Goal: Transaction & Acquisition: Download file/media

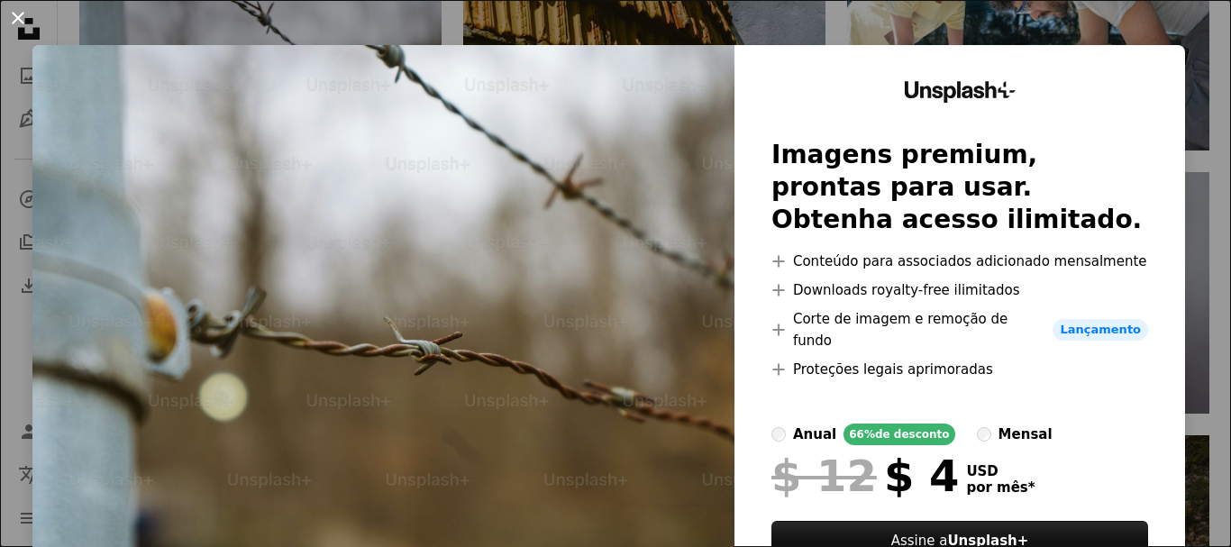
click at [14, 13] on button "An X shape" at bounding box center [18, 18] width 22 height 22
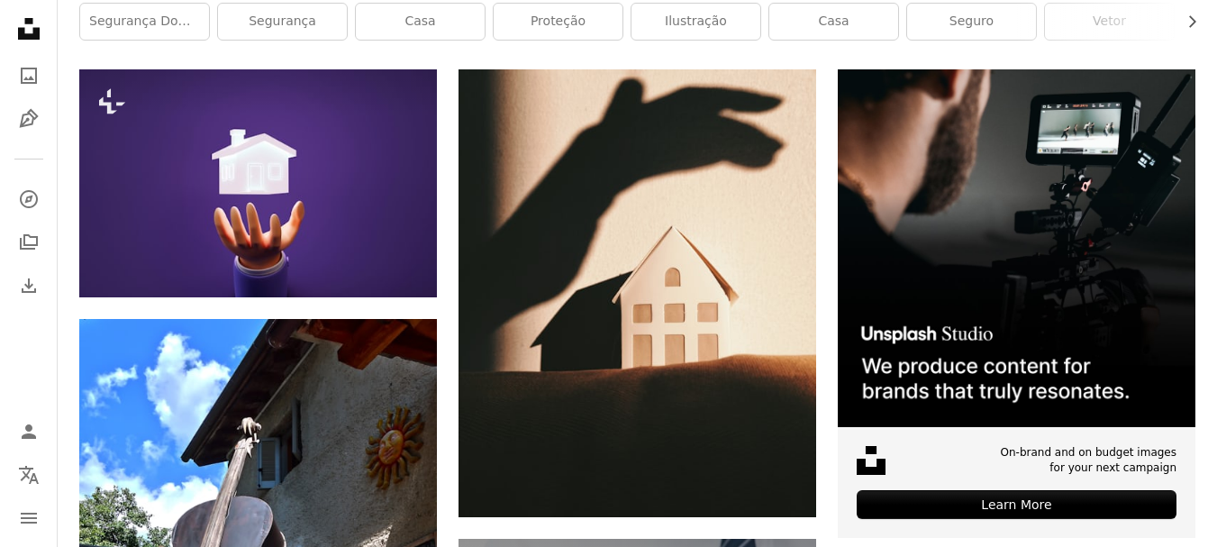
scroll to position [387, 0]
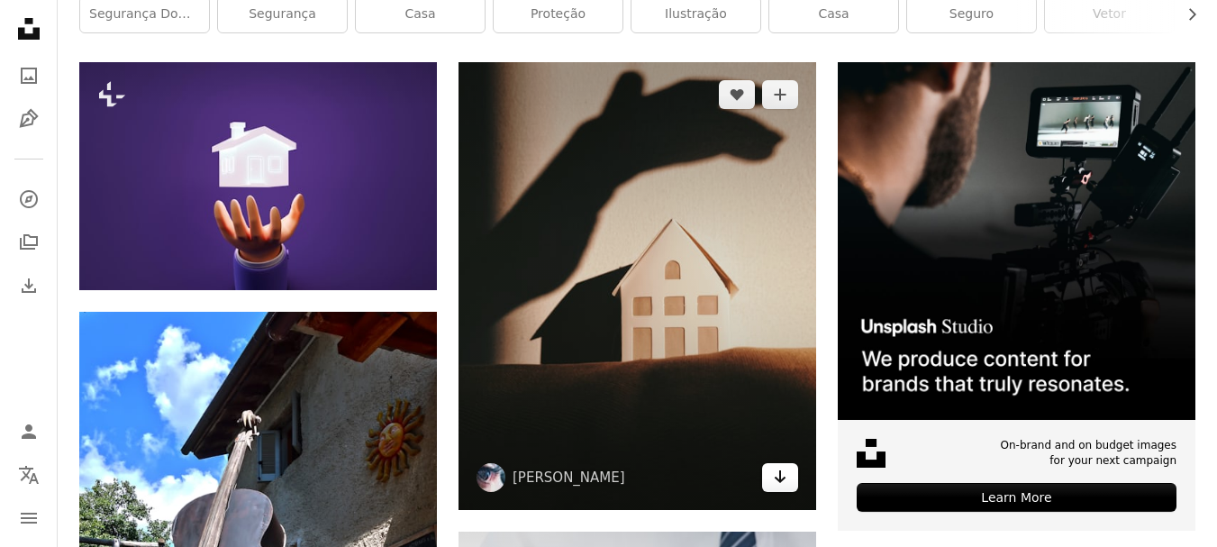
click at [779, 466] on icon "Arrow pointing down" at bounding box center [780, 477] width 14 height 22
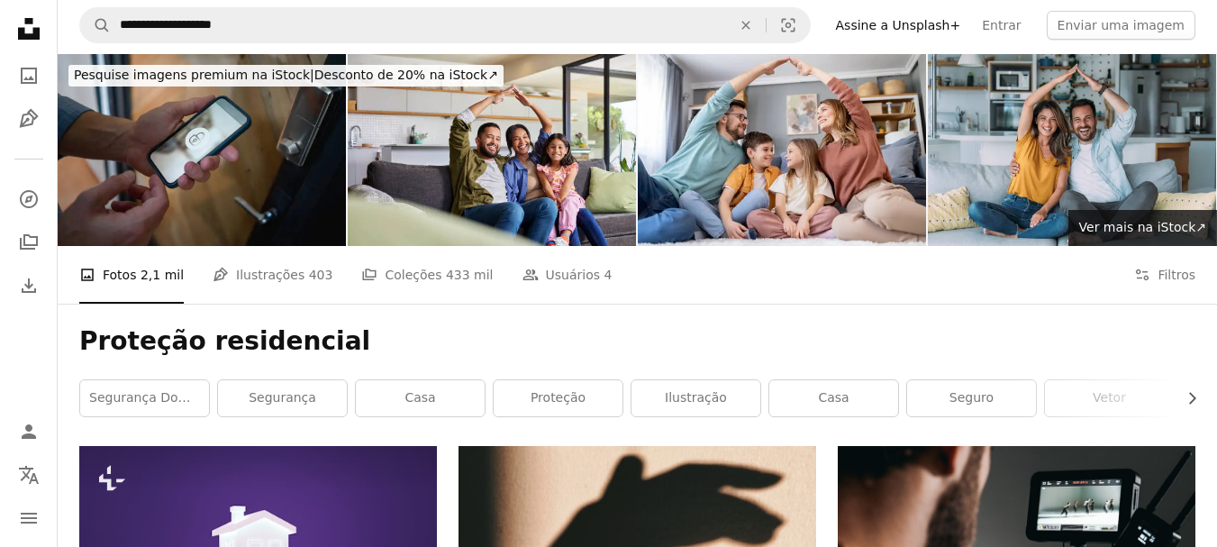
scroll to position [0, 0]
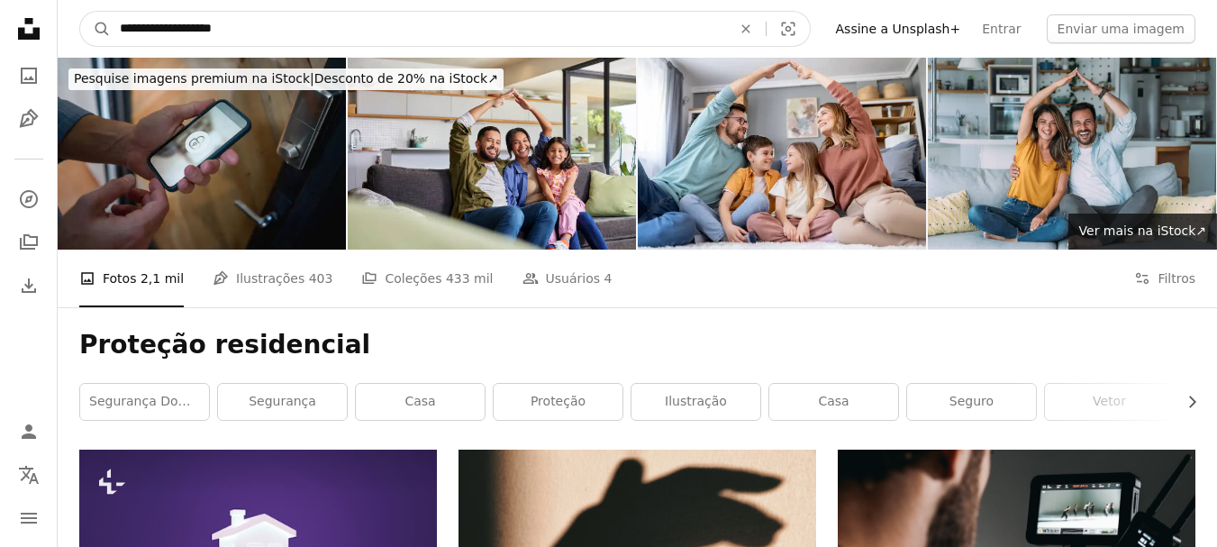
drag, startPoint x: 223, startPoint y: 29, endPoint x: 0, endPoint y: -1, distance: 225.4
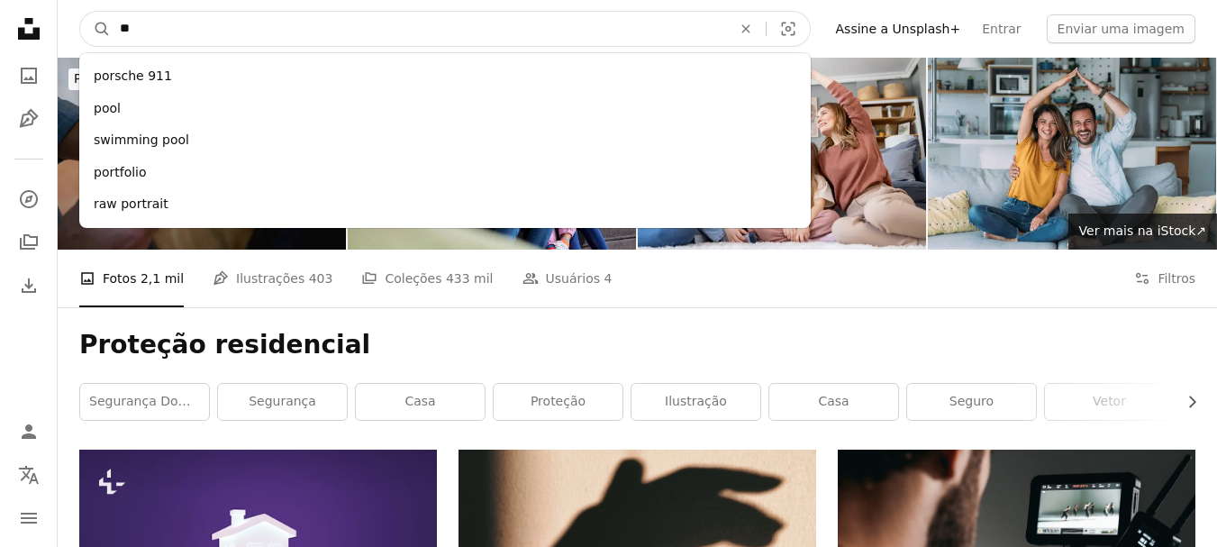
type input "*"
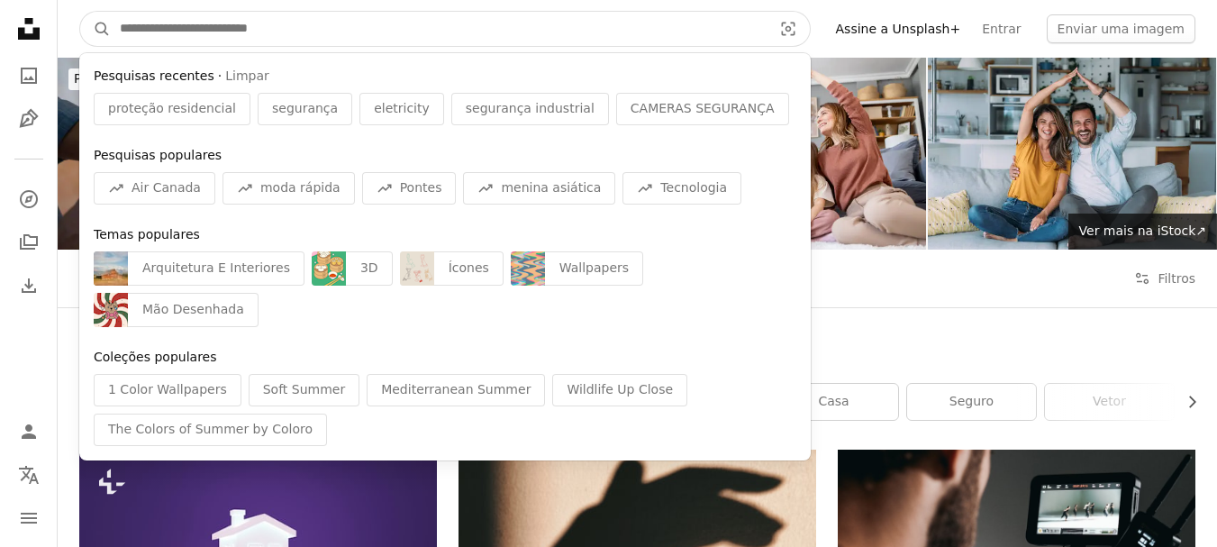
type input "*"
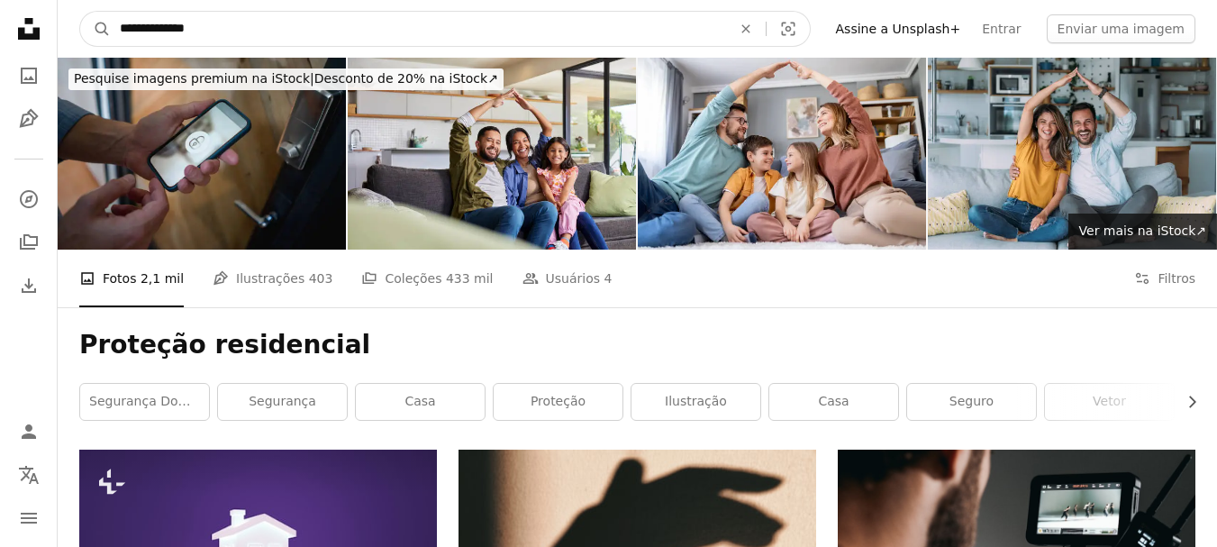
type input "**********"
click at [80, 12] on button "A magnifying glass" at bounding box center [95, 29] width 31 height 34
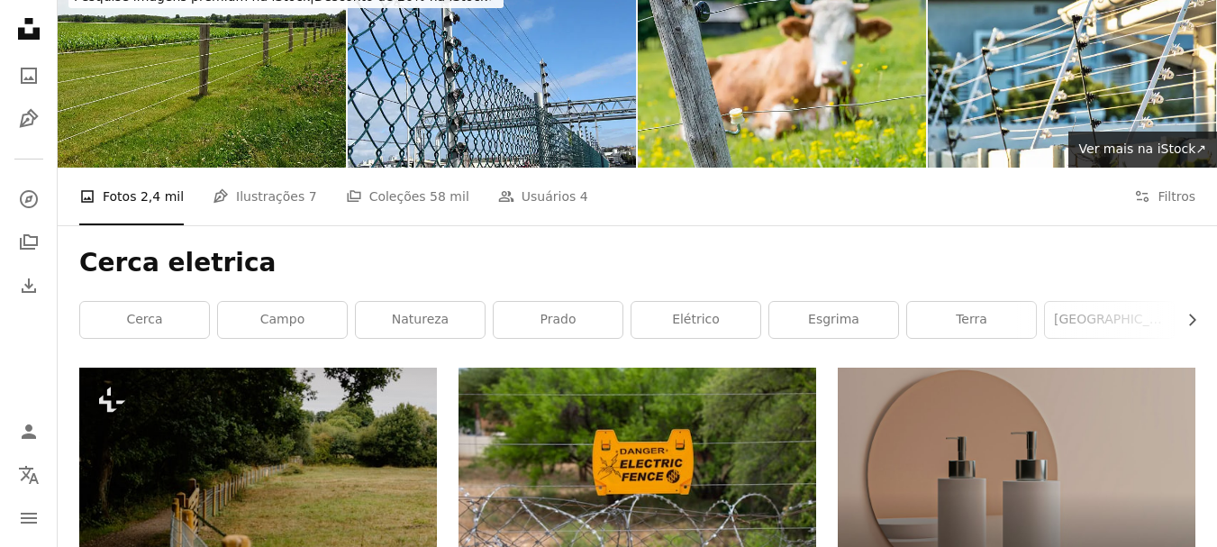
scroll to position [180, 0]
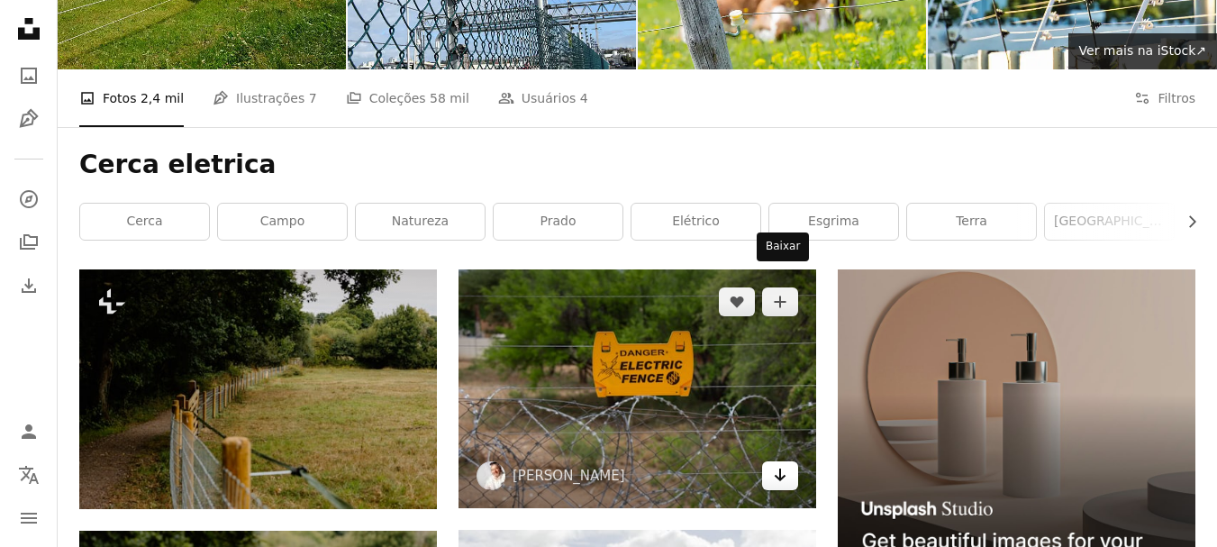
click at [775, 464] on icon "Arrow pointing down" at bounding box center [780, 475] width 14 height 22
